Goal: Information Seeking & Learning: Learn about a topic

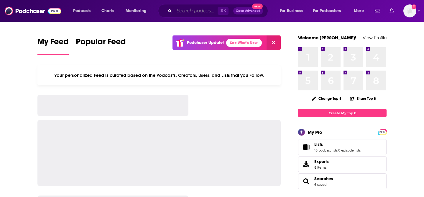
click at [184, 14] on input "Search podcasts, credits, & more..." at bounding box center [195, 10] width 43 height 9
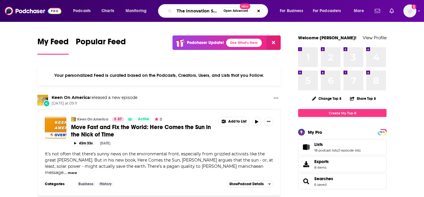
scroll to position [0, 4]
type input "The Innovation Show"
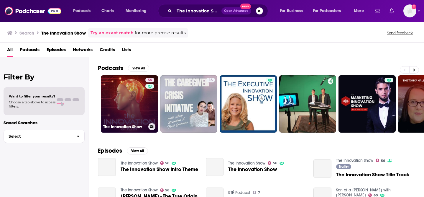
click at [124, 107] on link "56 The Innovation Show" at bounding box center [129, 103] width 57 height 57
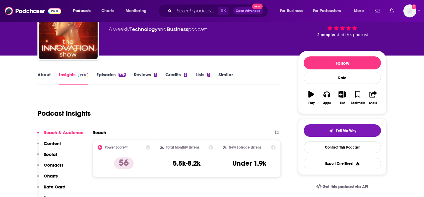
scroll to position [26, 0]
